Goal: Navigation & Orientation: Find specific page/section

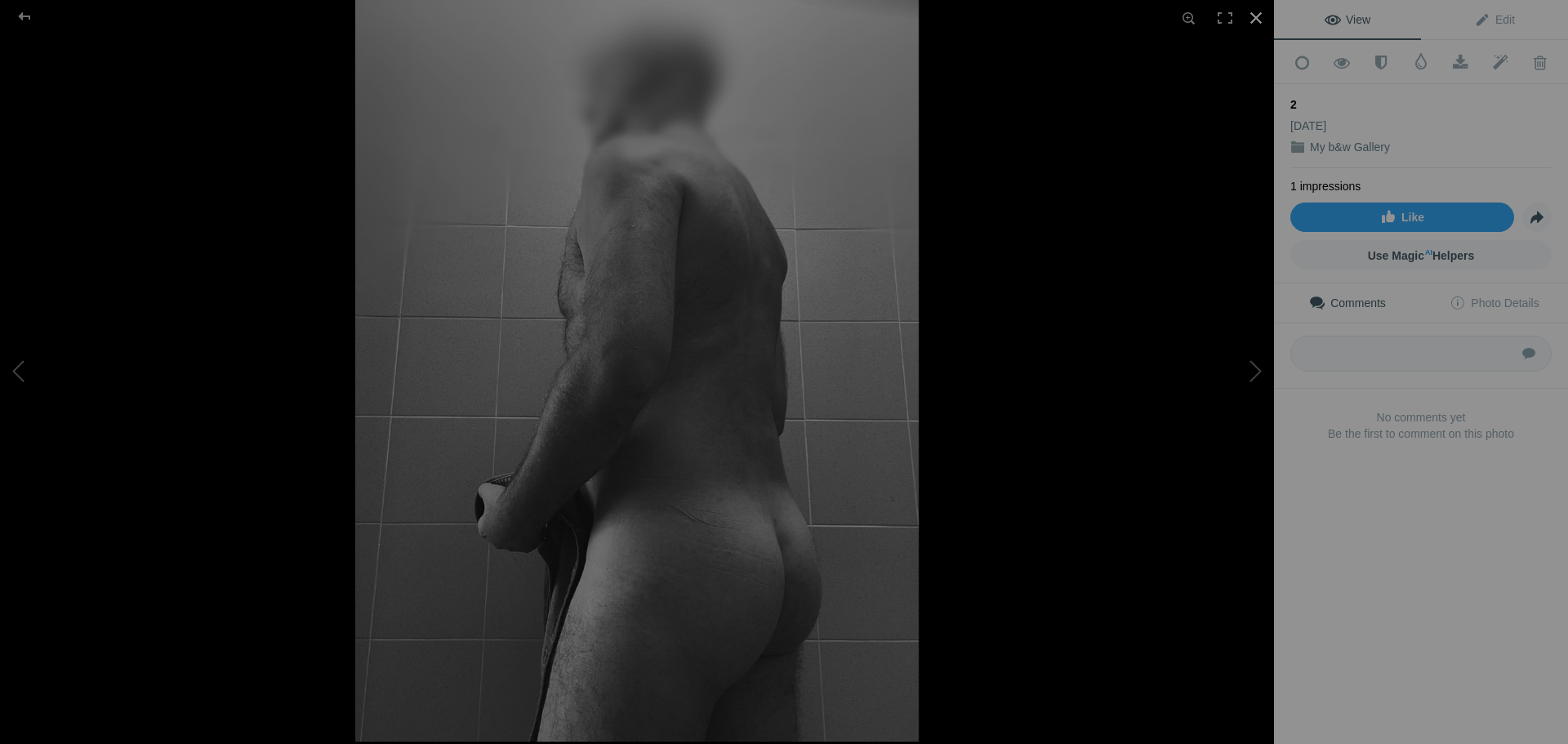
click at [1250, 14] on div at bounding box center [1255, 17] width 36 height 36
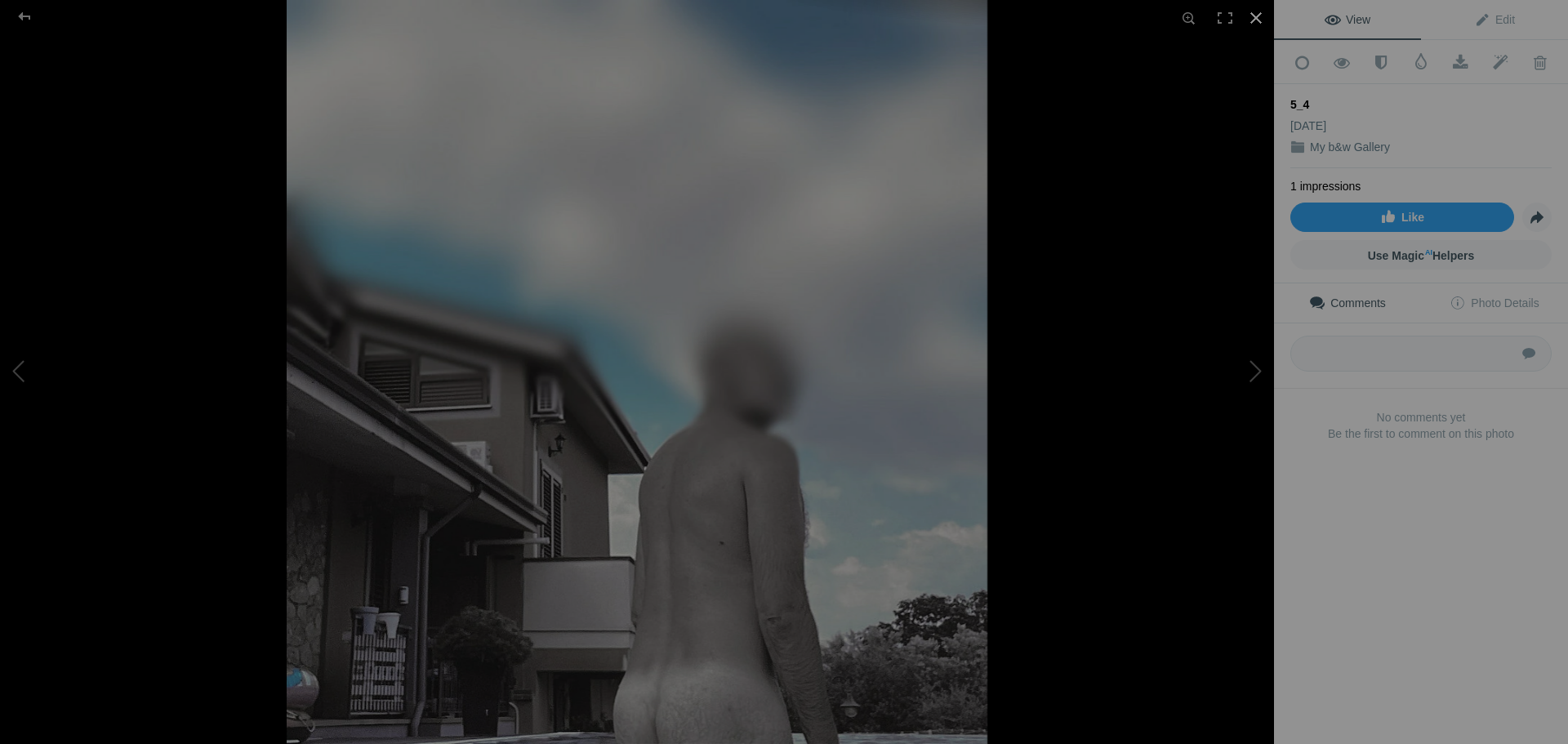
click at [1247, 19] on div at bounding box center [1255, 17] width 36 height 36
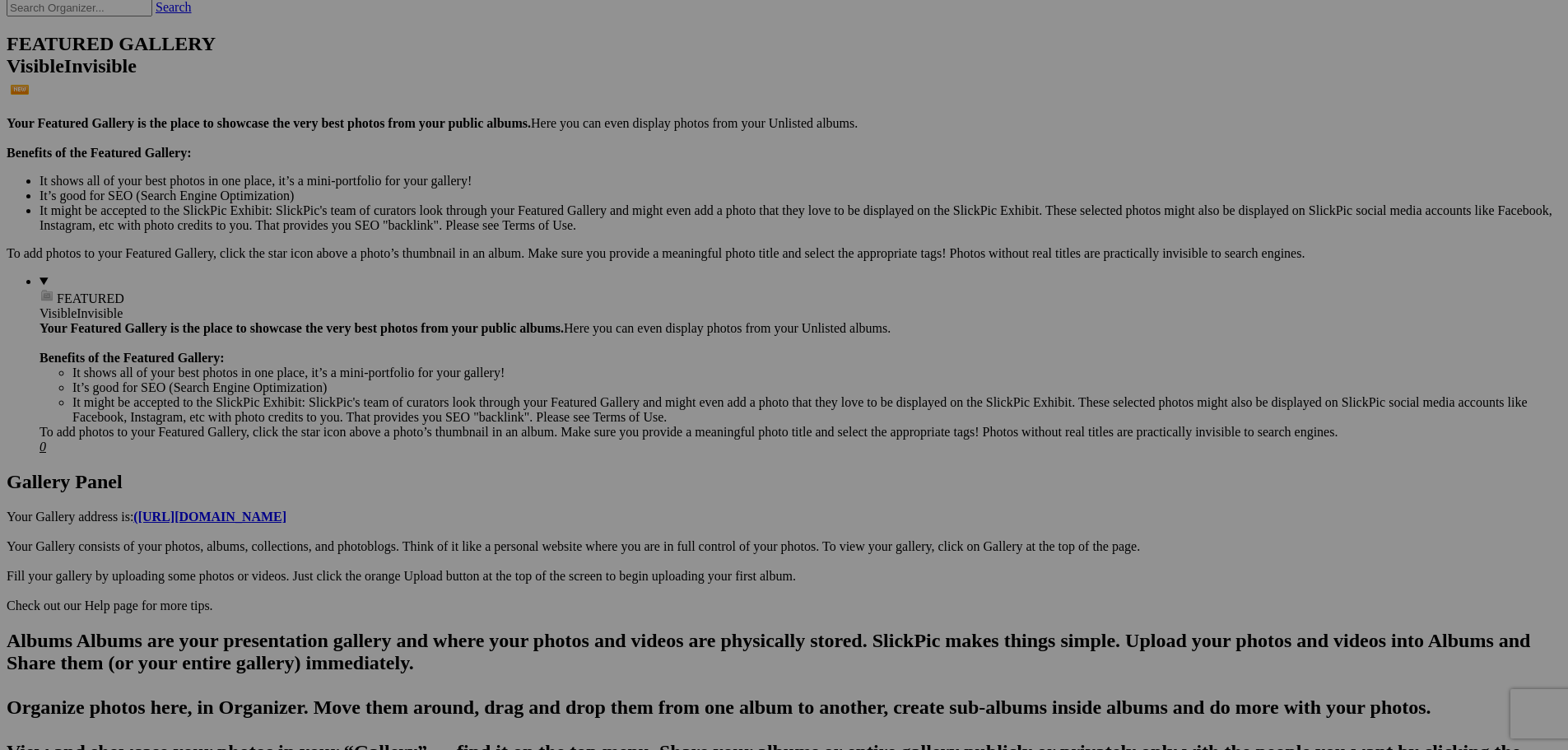
scroll to position [411, 0]
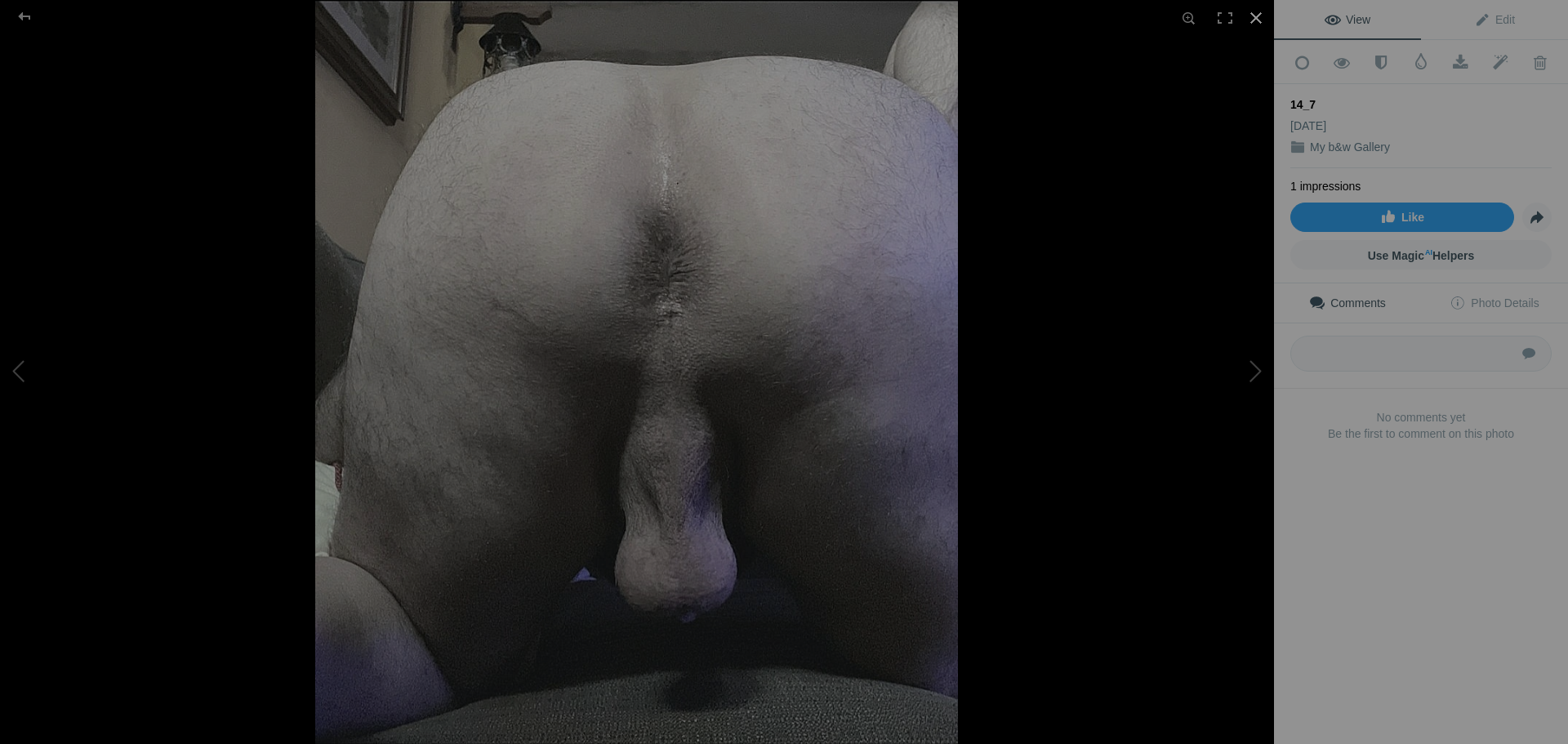
click at [1255, 17] on div at bounding box center [1255, 17] width 36 height 36
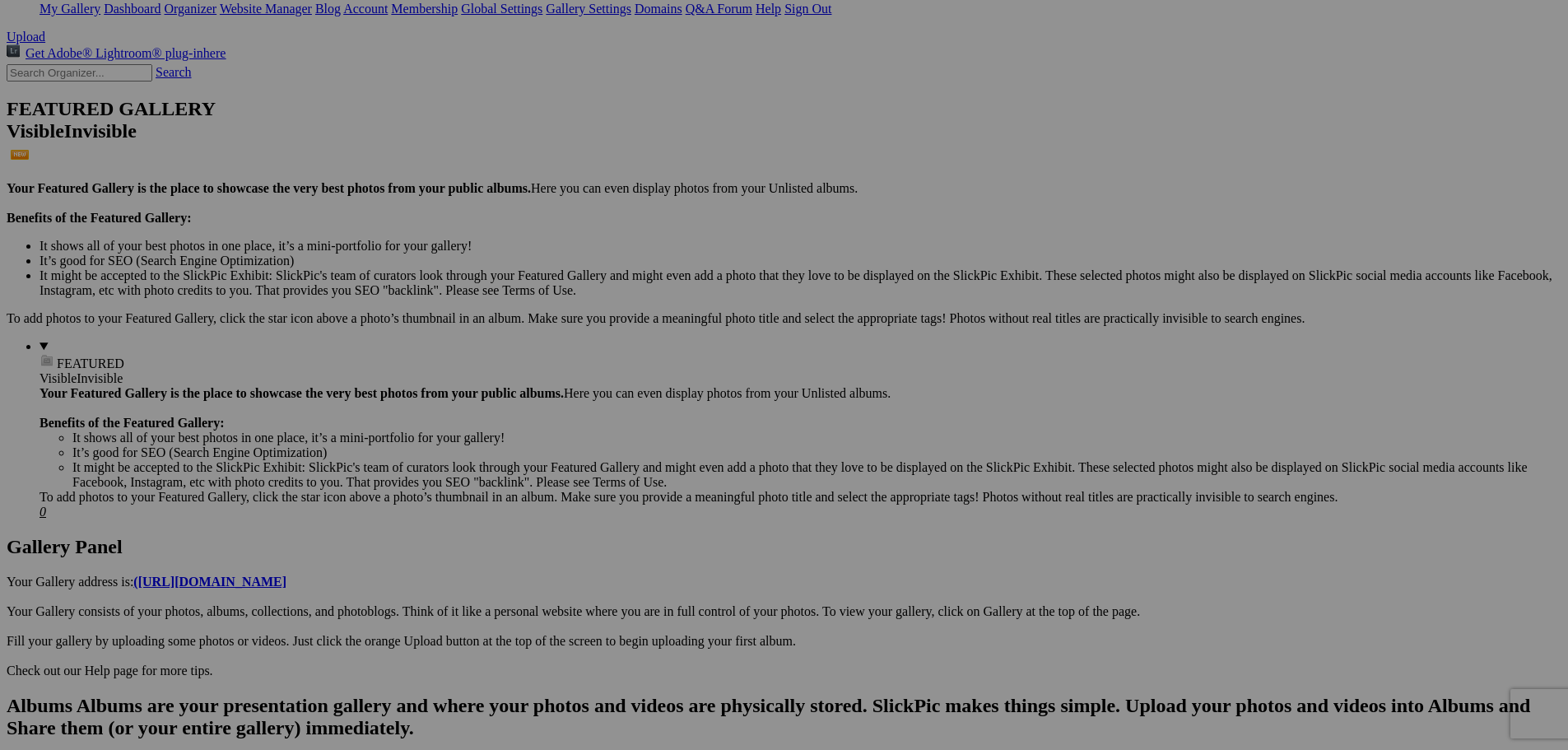
scroll to position [82, 0]
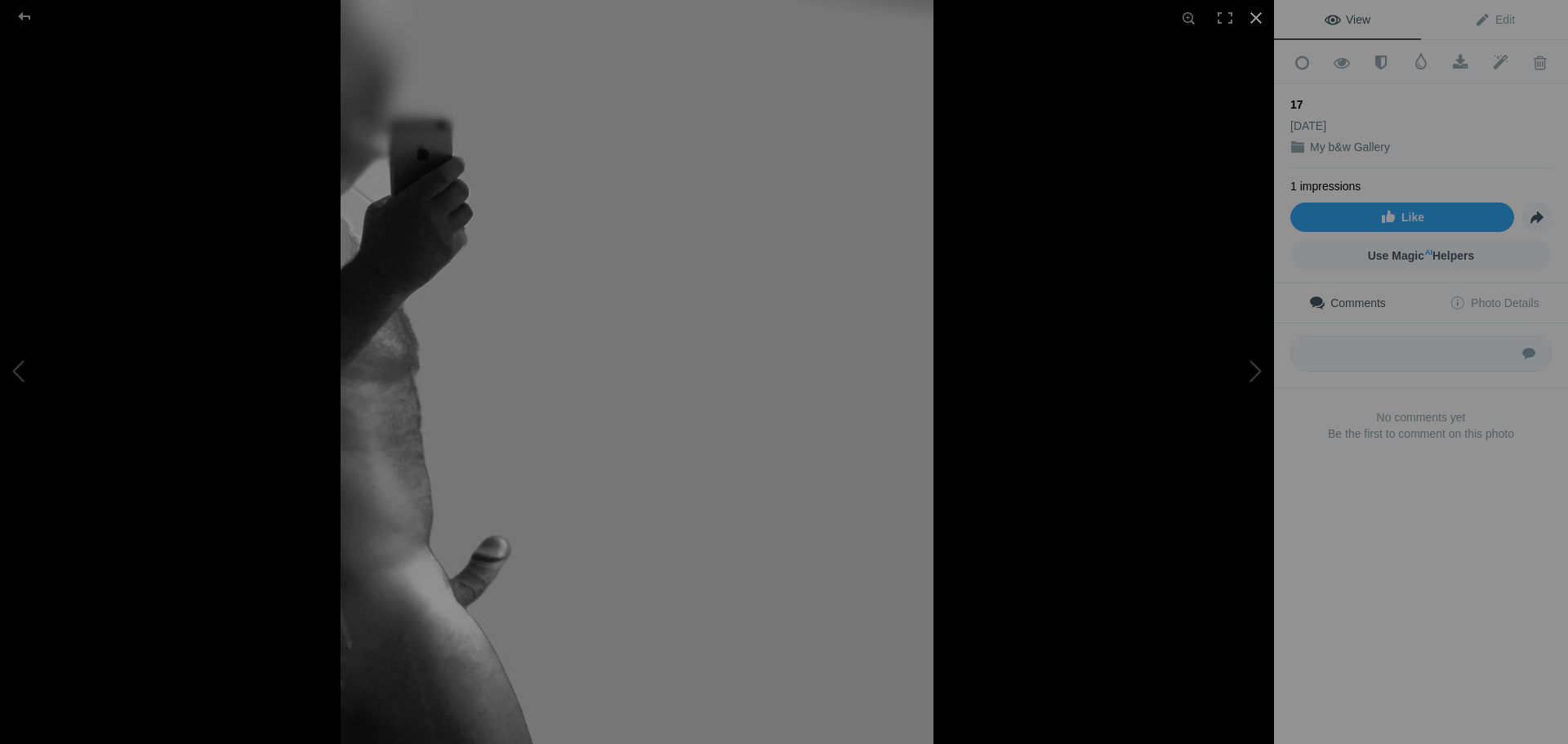
click at [1253, 8] on div at bounding box center [1255, 17] width 36 height 36
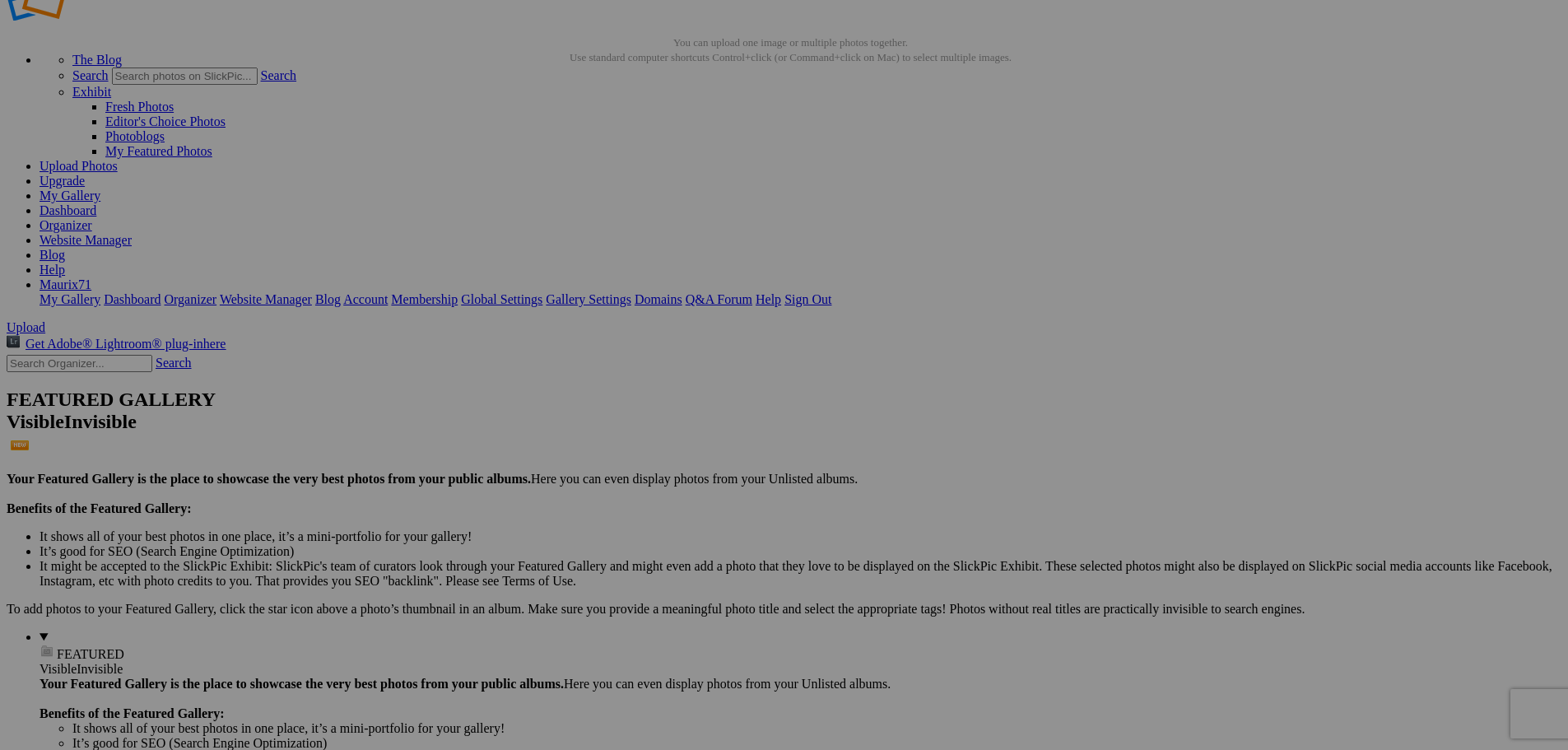
scroll to position [0, 0]
